Goal: Information Seeking & Learning: Compare options

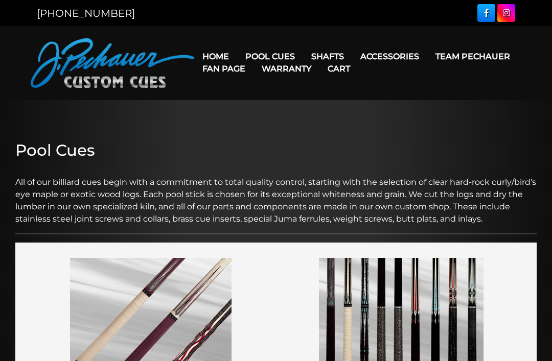
click at [259, 93] on link "JP Series (T) – NEW" at bounding box center [301, 85] width 126 height 14
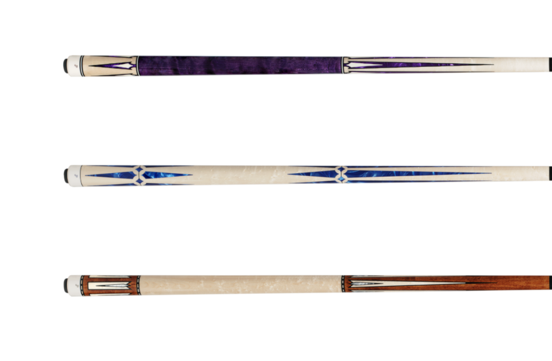
scroll to position [1428, 0]
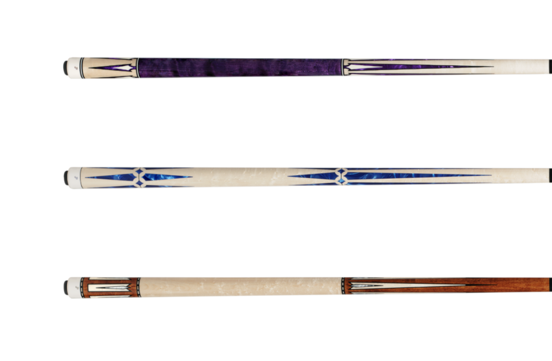
click at [395, 161] on img at bounding box center [276, 136] width 462 height 77
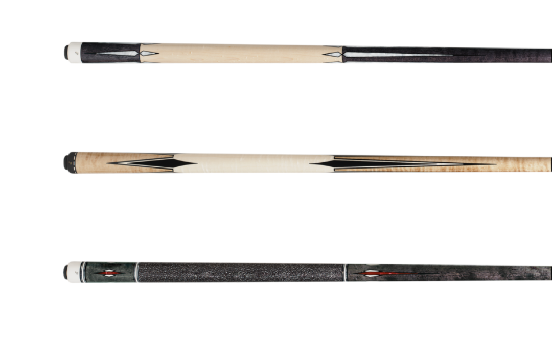
scroll to position [1097, 0]
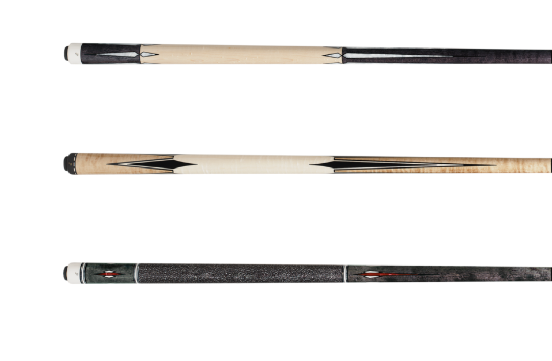
click at [76, 37] on img at bounding box center [276, 40] width 462 height 77
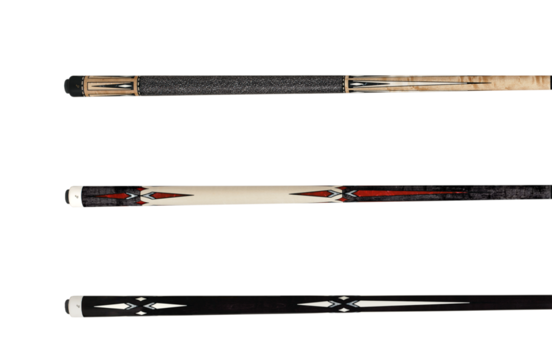
scroll to position [1667, 0]
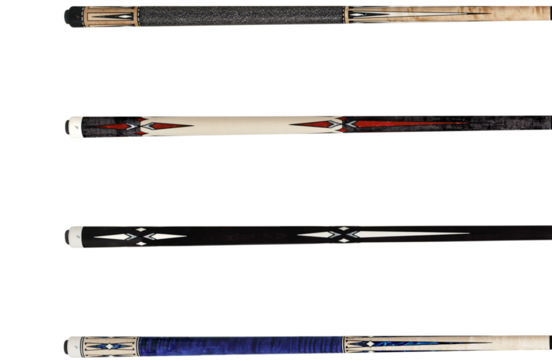
click at [90, 115] on img at bounding box center [276, 153] width 462 height 77
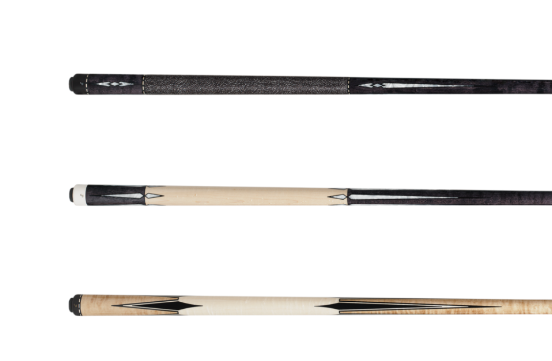
scroll to position [987, 0]
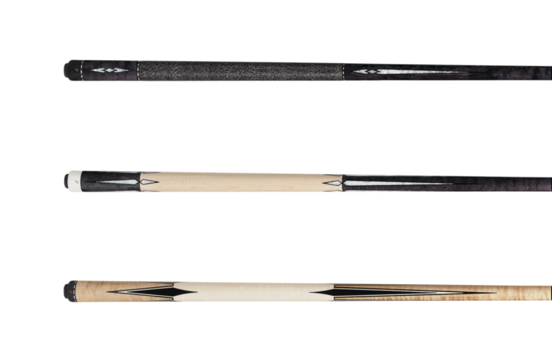
click at [78, 137] on img at bounding box center [276, 150] width 462 height 77
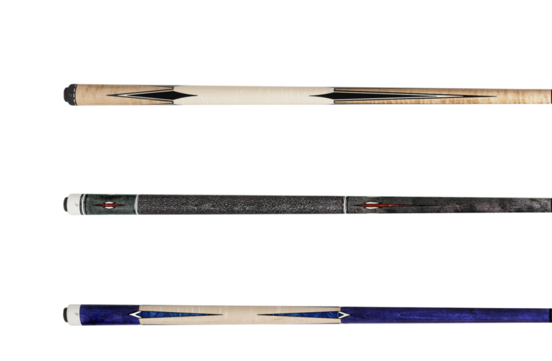
scroll to position [1101, 0]
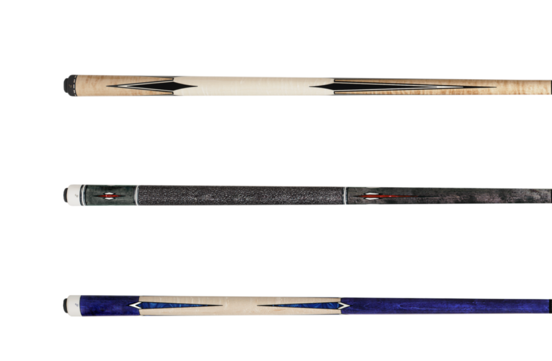
click at [86, 169] on img at bounding box center [276, 207] width 462 height 77
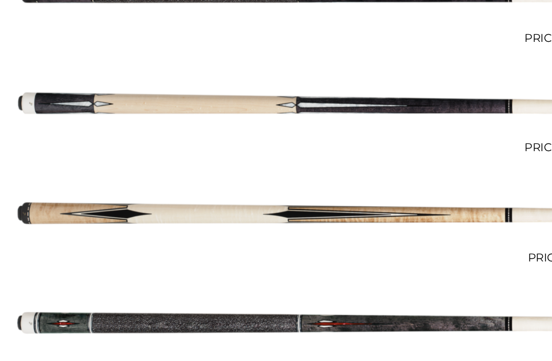
scroll to position [1059, 0]
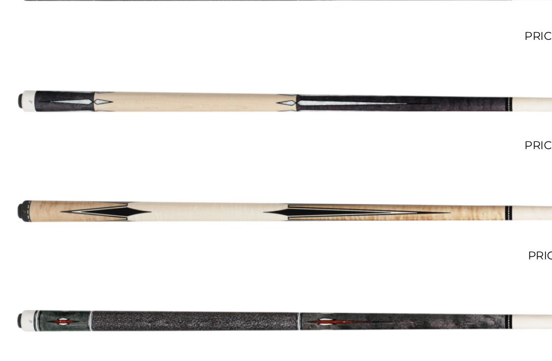
click at [86, 77] on img at bounding box center [276, 78] width 462 height 77
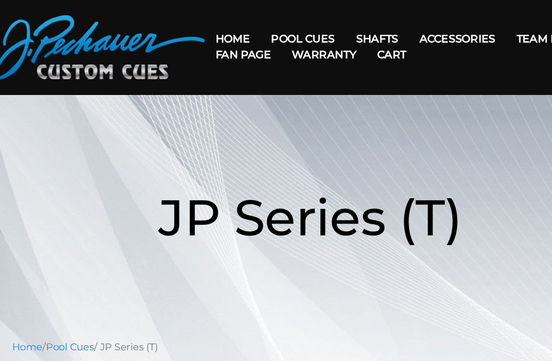
scroll to position [26, 0]
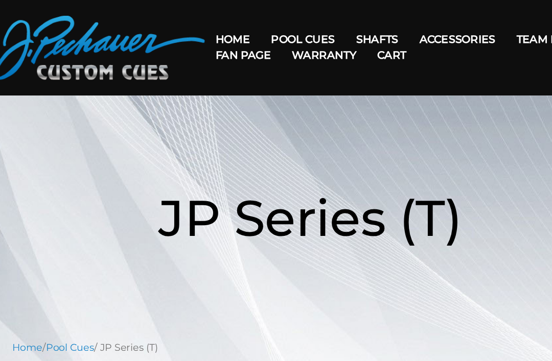
click at [238, 81] on link "Pro Series (R) – NEW" at bounding box center [301, 74] width 126 height 14
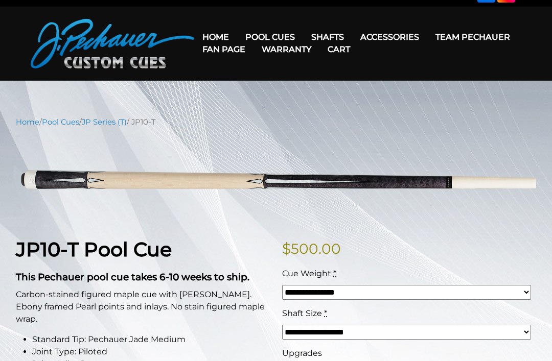
scroll to position [14, 0]
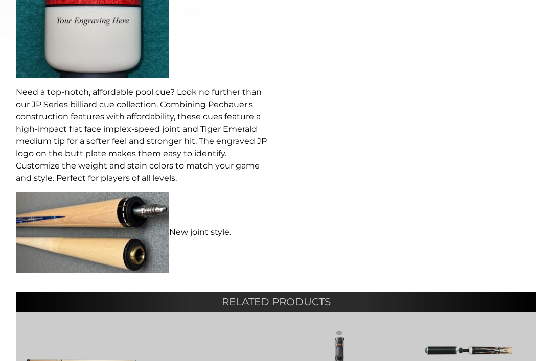
scroll to position [511, 0]
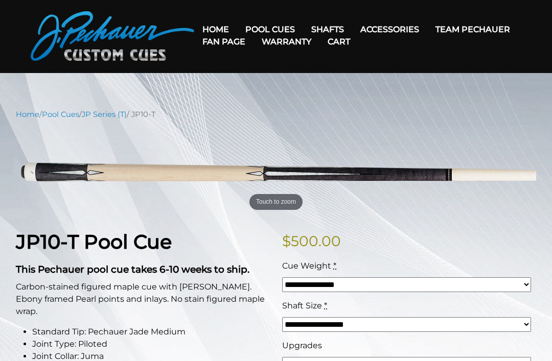
scroll to position [24, 0]
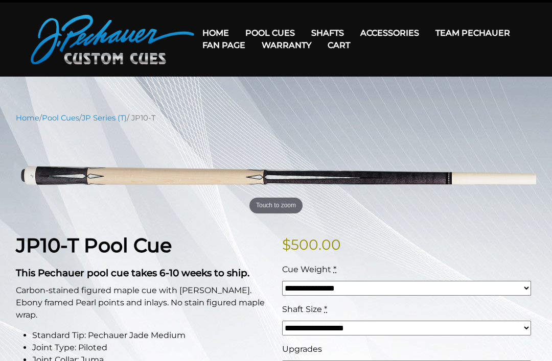
click at [505, 270] on div "Cue Weight *" at bounding box center [406, 270] width 249 height 12
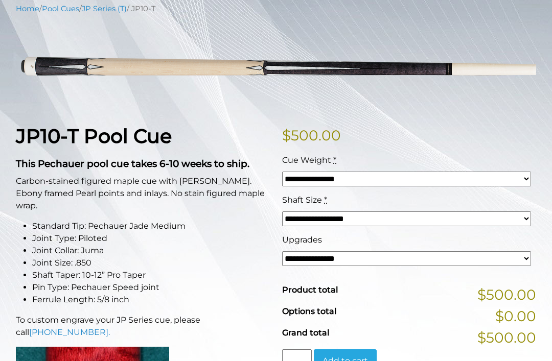
scroll to position [131, 0]
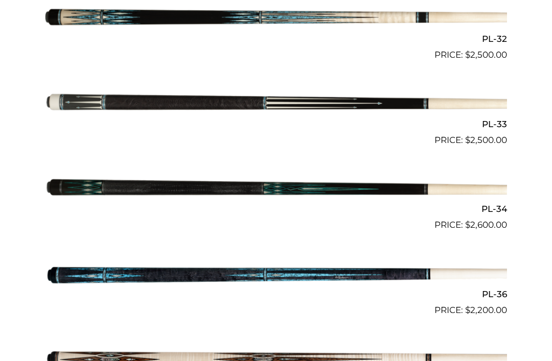
scroll to position [2315, 0]
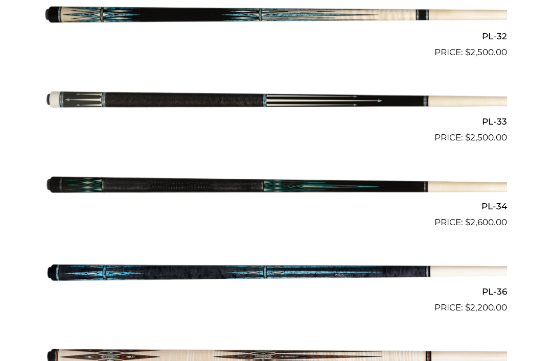
click at [160, 167] on img at bounding box center [276, 187] width 462 height 77
click at [154, 149] on img at bounding box center [276, 187] width 462 height 77
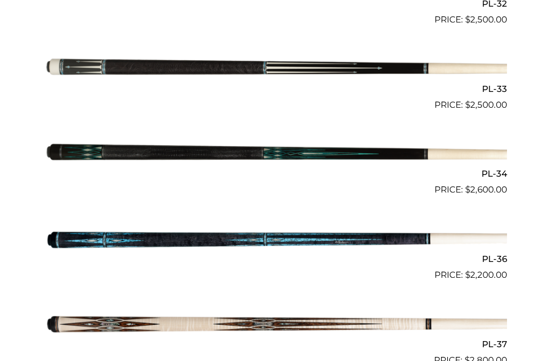
click at [144, 134] on img at bounding box center [276, 154] width 462 height 77
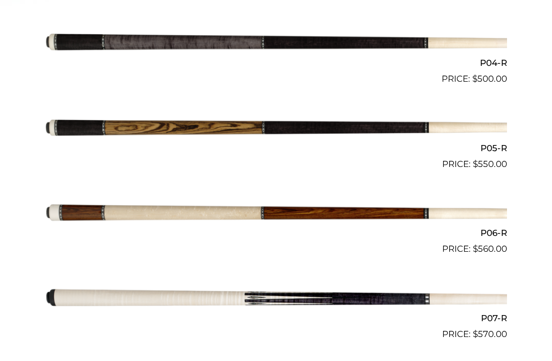
scroll to position [564, 0]
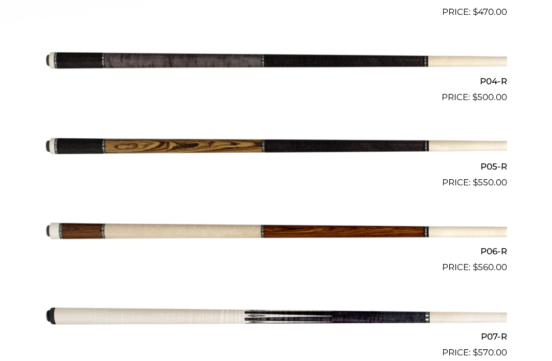
click at [124, 108] on img at bounding box center [276, 146] width 462 height 77
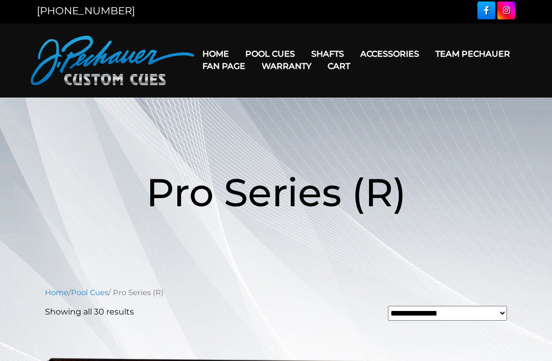
scroll to position [0, 0]
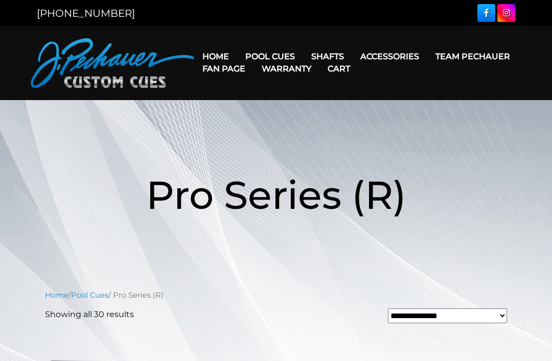
click at [213, 53] on link "Home" at bounding box center [215, 56] width 43 height 26
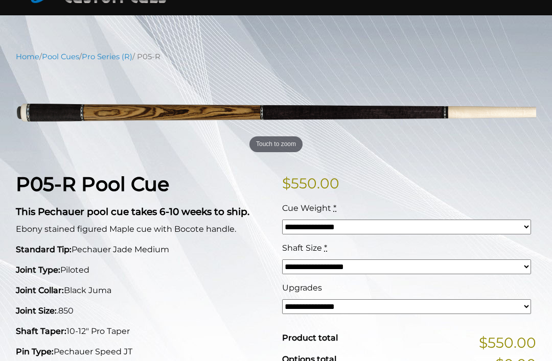
scroll to position [86, 0]
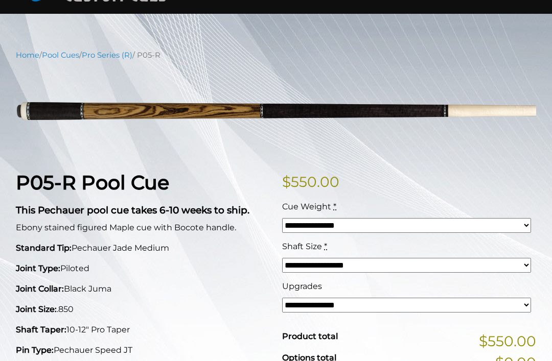
click at [111, 153] on img at bounding box center [276, 112] width 521 height 86
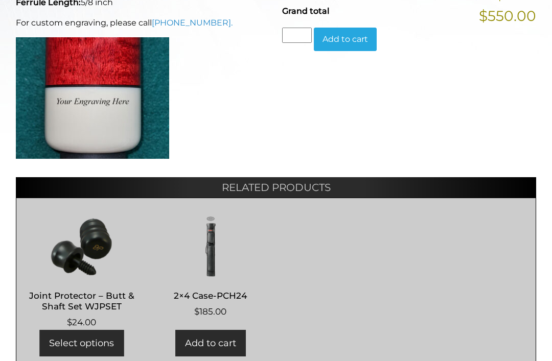
scroll to position [443, 0]
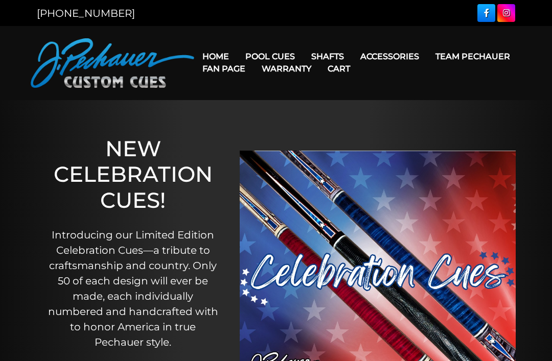
click at [489, 74] on ul "Home Pool Cues Celebration Cue JP Series (T) – NEW Pro Series (R) – NEW Champio…" at bounding box center [357, 63] width 327 height 25
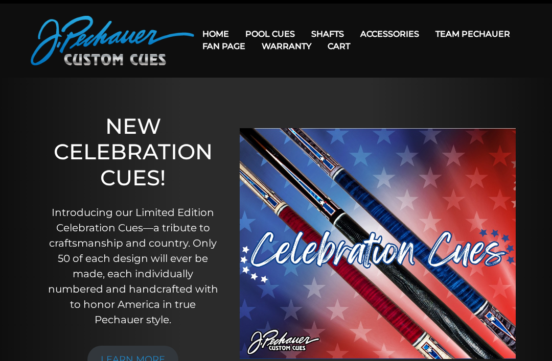
scroll to position [18, 0]
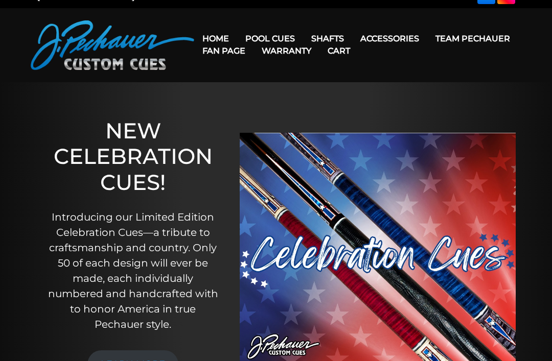
click at [427, 40] on link "Team Pechauer" at bounding box center [472, 39] width 91 height 26
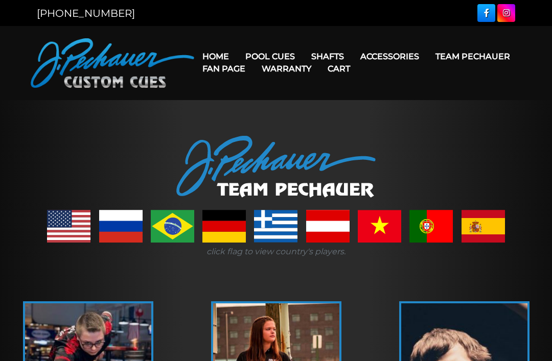
click at [317, 68] on link "Celebration Cue" at bounding box center [301, 71] width 126 height 14
